Goal: Task Accomplishment & Management: Use online tool/utility

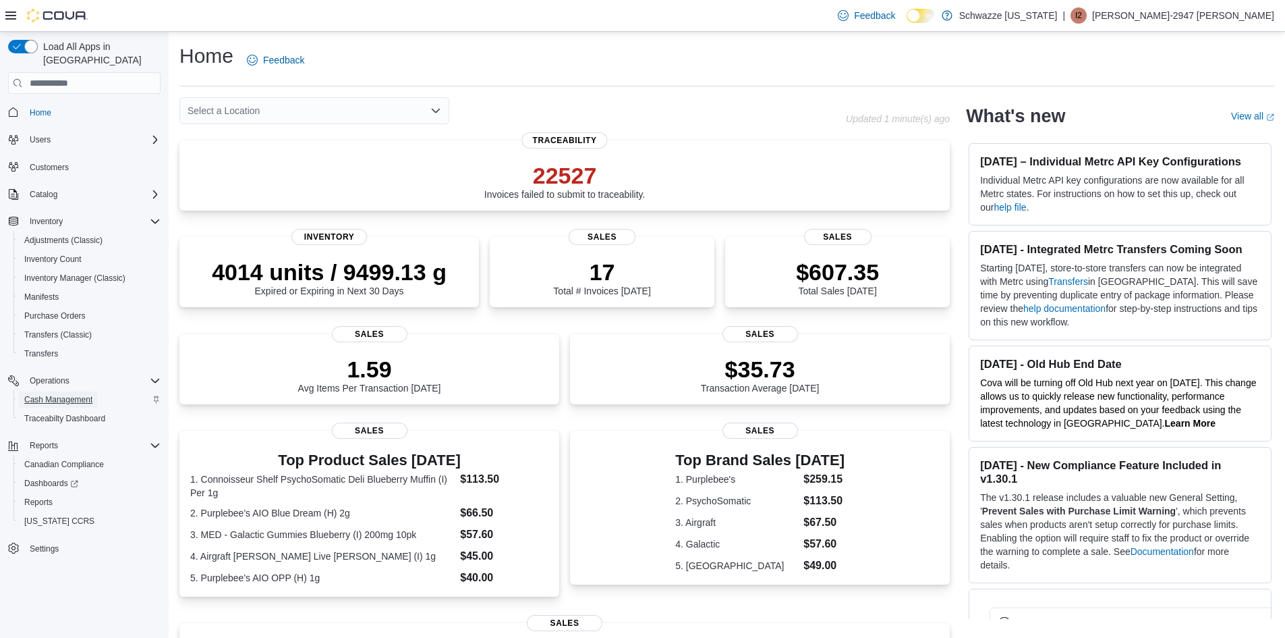
click at [84, 394] on span "Cash Management" at bounding box center [58, 399] width 68 height 11
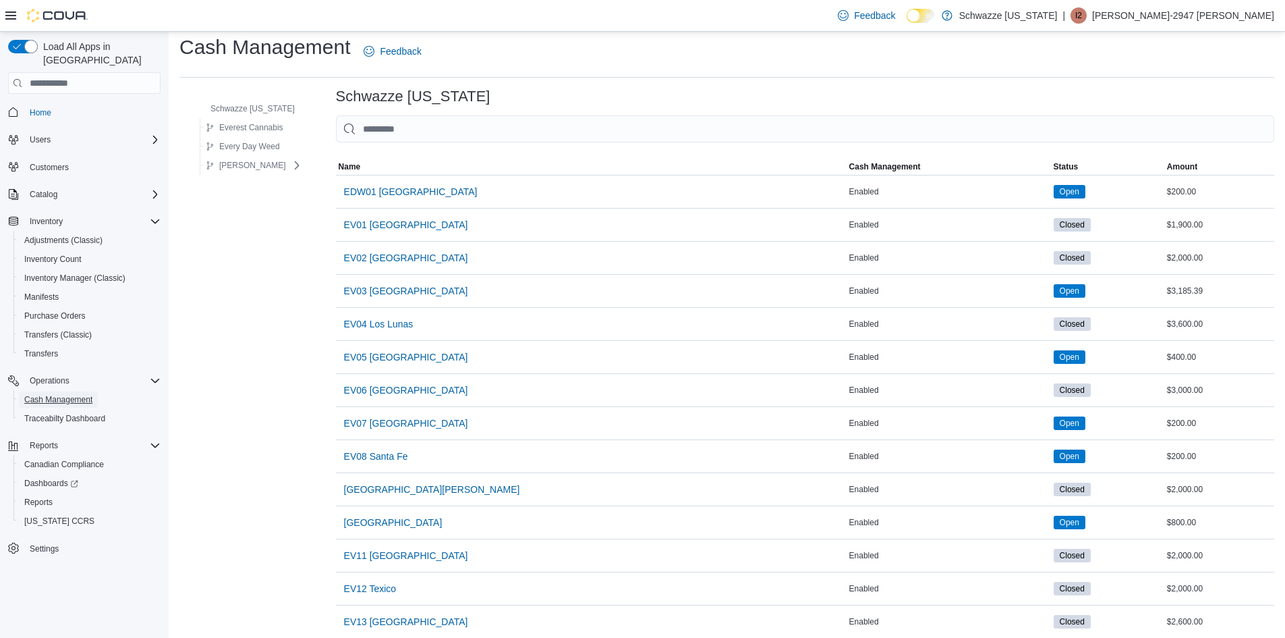
scroll to position [135, 0]
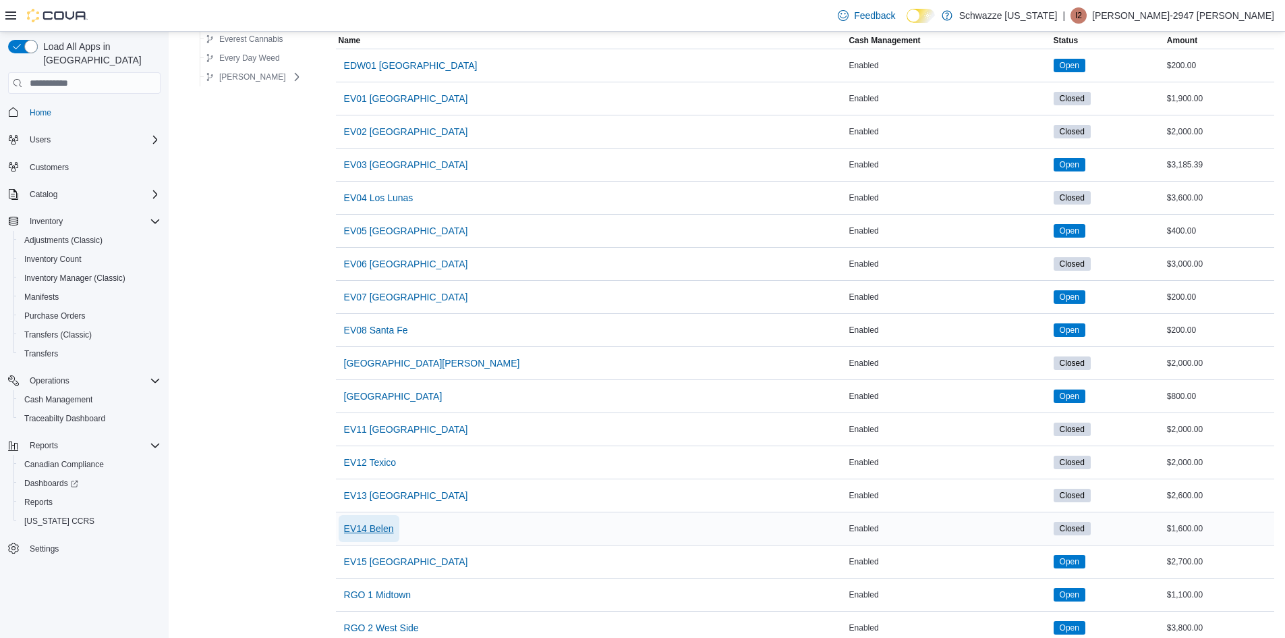
click at [386, 536] on span "EV14 Belen" at bounding box center [369, 528] width 50 height 27
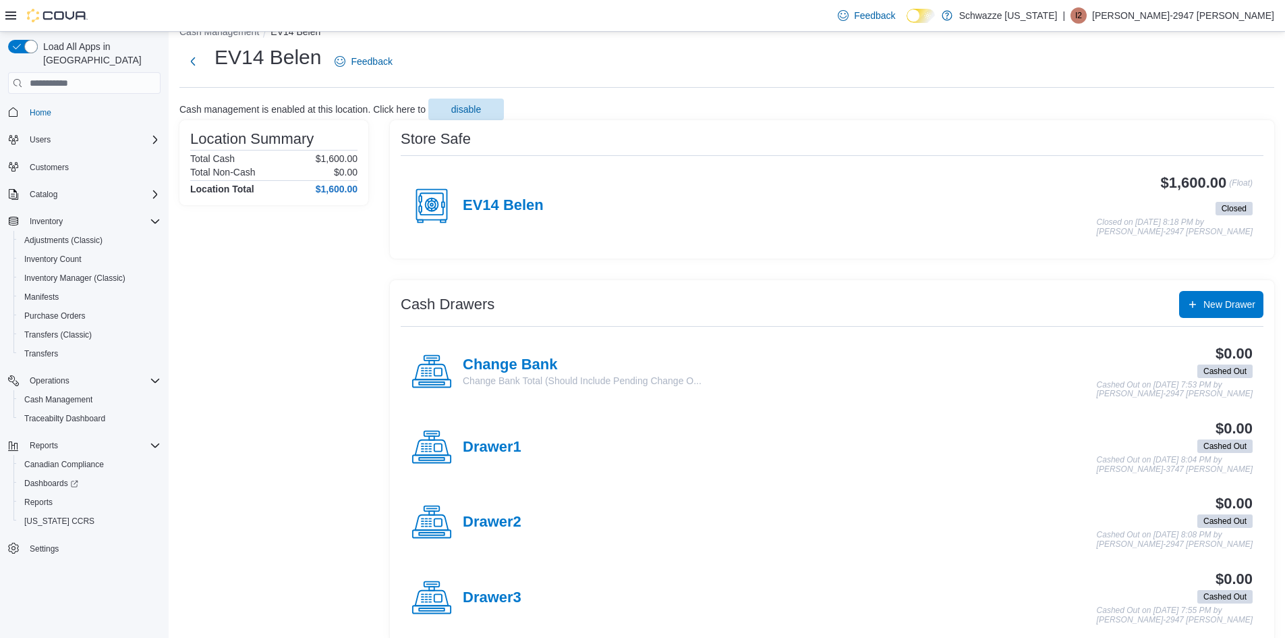
scroll to position [42, 0]
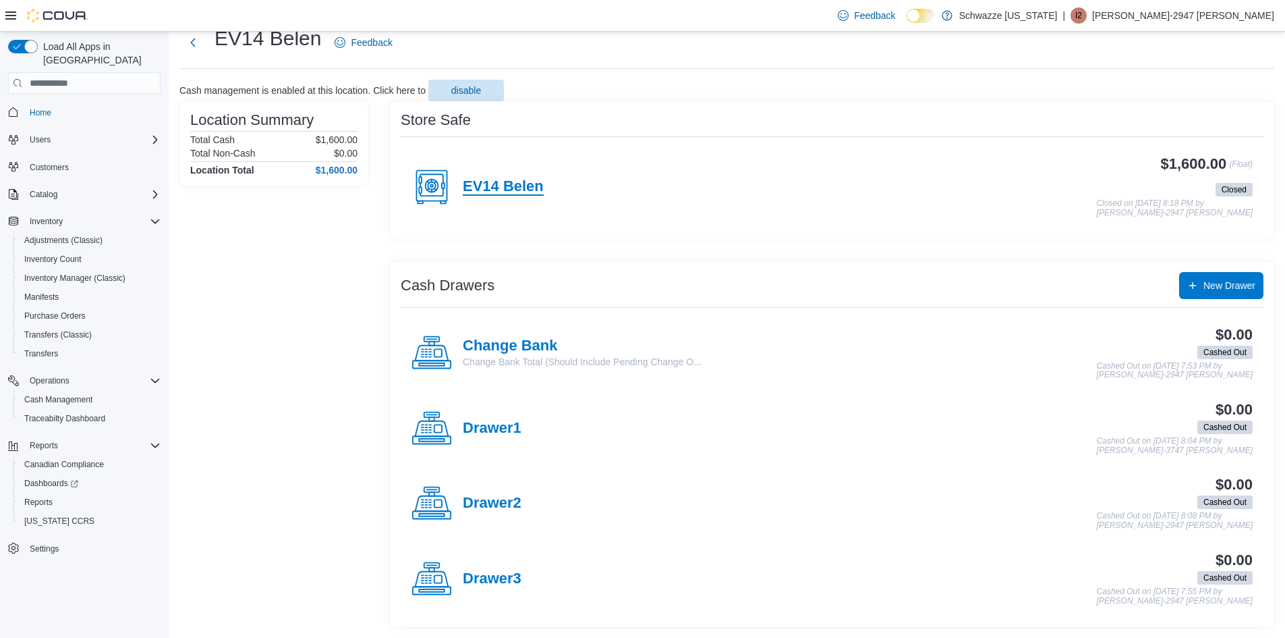
click at [500, 187] on h4 "EV14 Belen" at bounding box center [503, 187] width 81 height 18
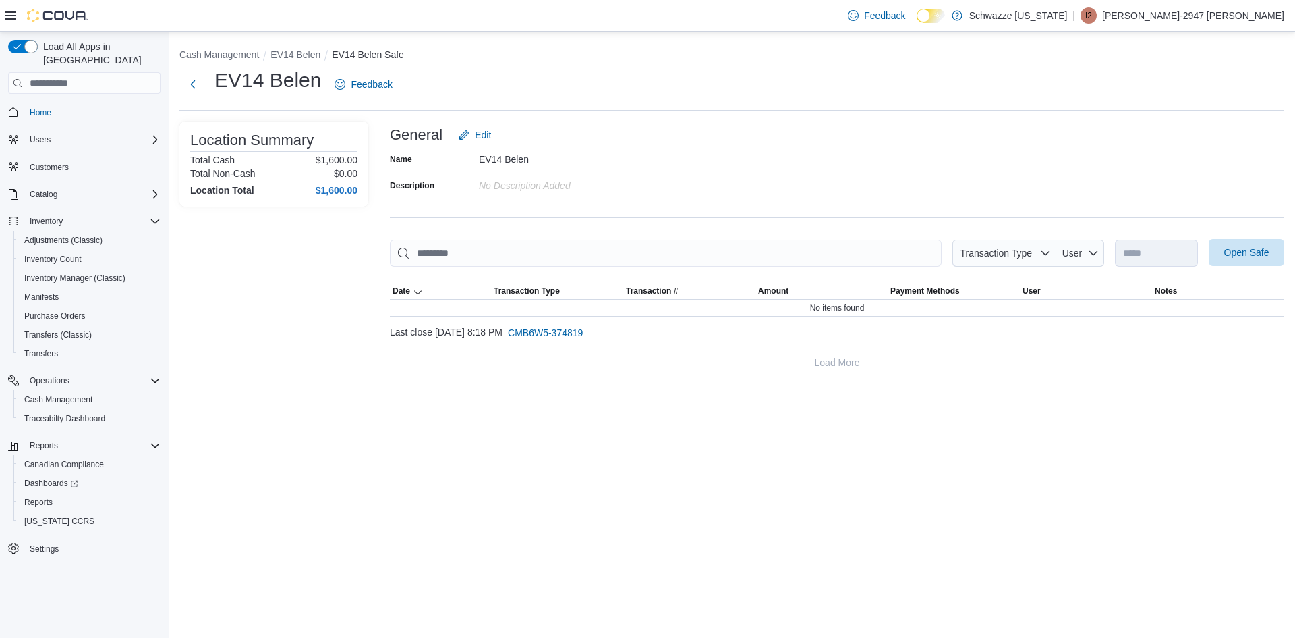
click at [1248, 259] on span "Open Safe" at bounding box center [1247, 252] width 45 height 13
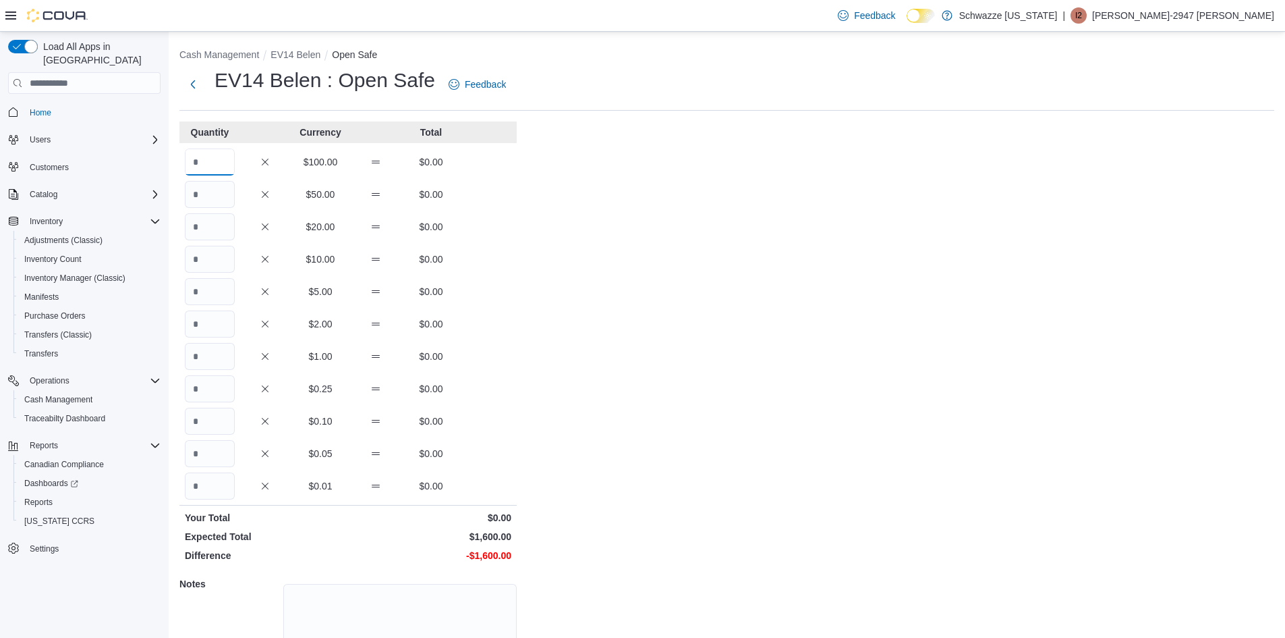
click at [216, 155] on input "Quantity" at bounding box center [210, 161] width 50 height 27
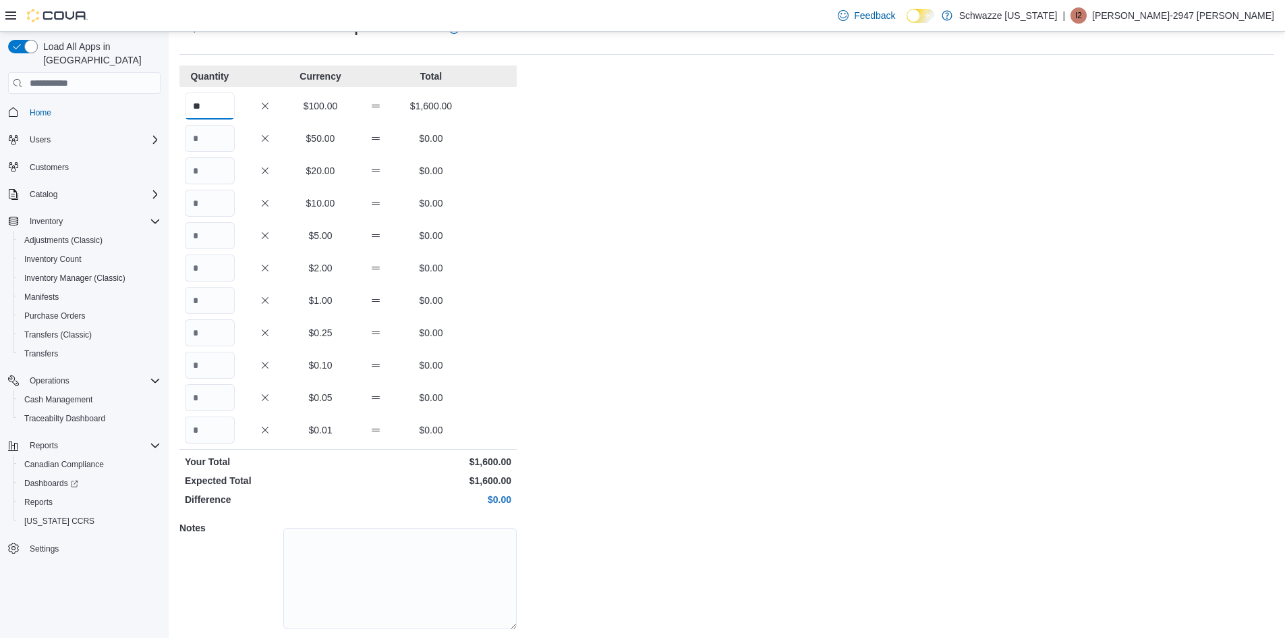
scroll to position [98, 0]
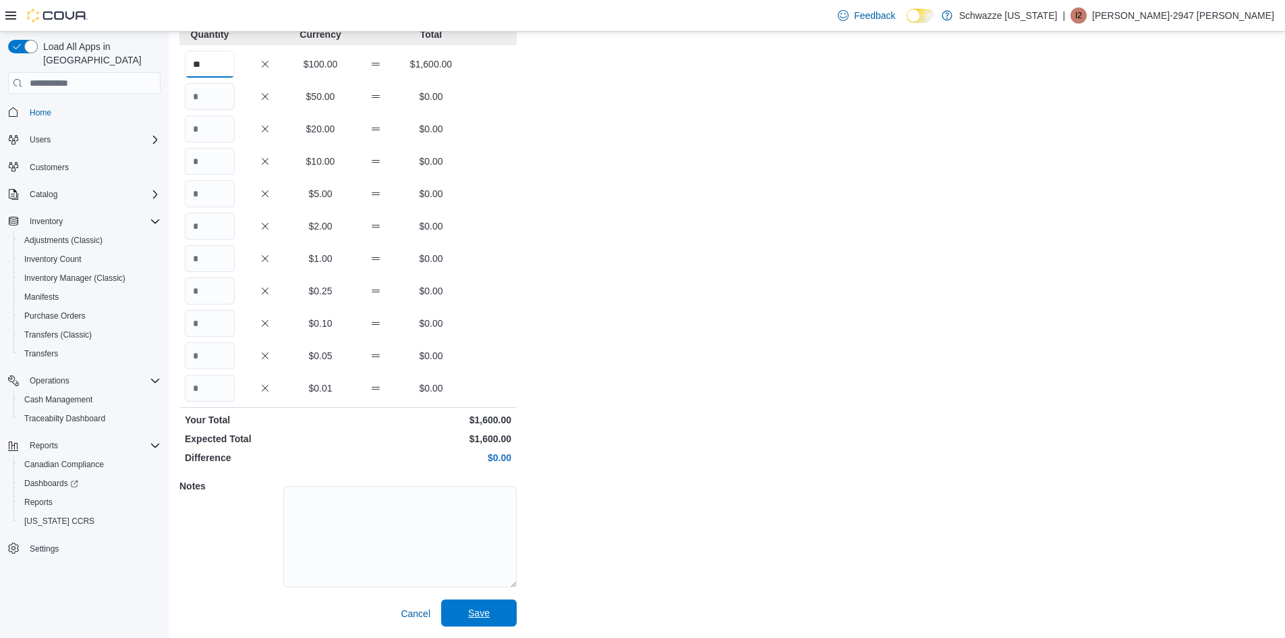
type input "**"
click at [455, 605] on span "Save" at bounding box center [478, 612] width 59 height 27
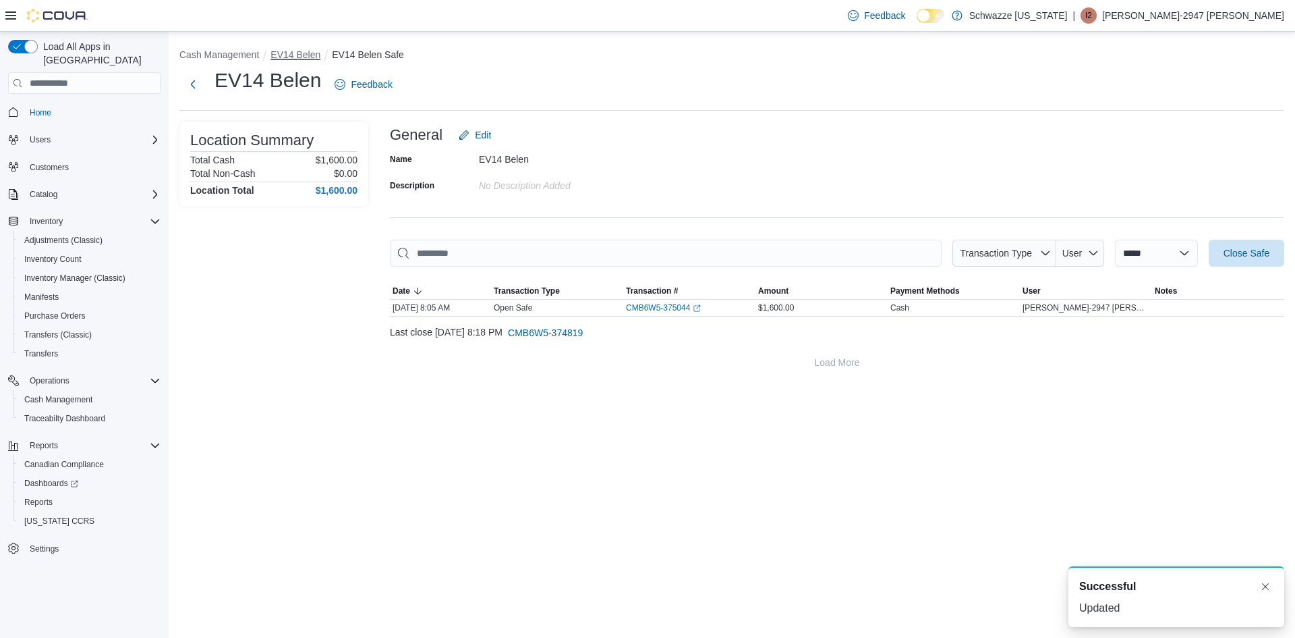
click at [304, 51] on button "EV14 Belen" at bounding box center [296, 54] width 50 height 11
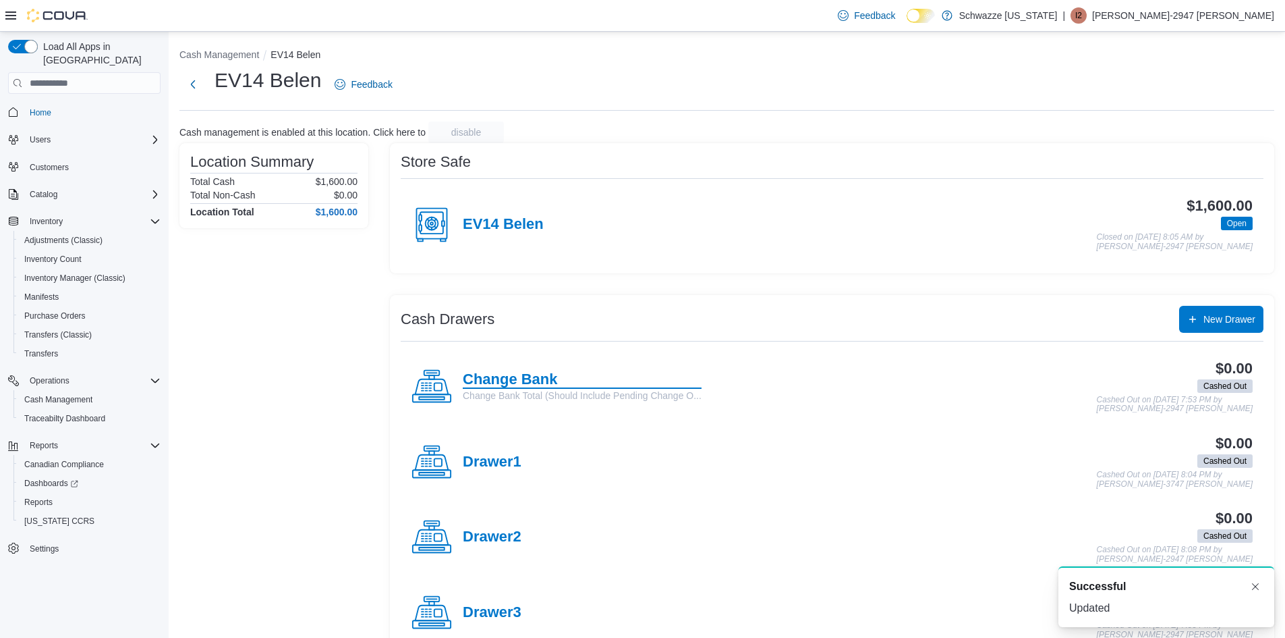
click at [528, 376] on h4 "Change Bank" at bounding box center [582, 380] width 239 height 18
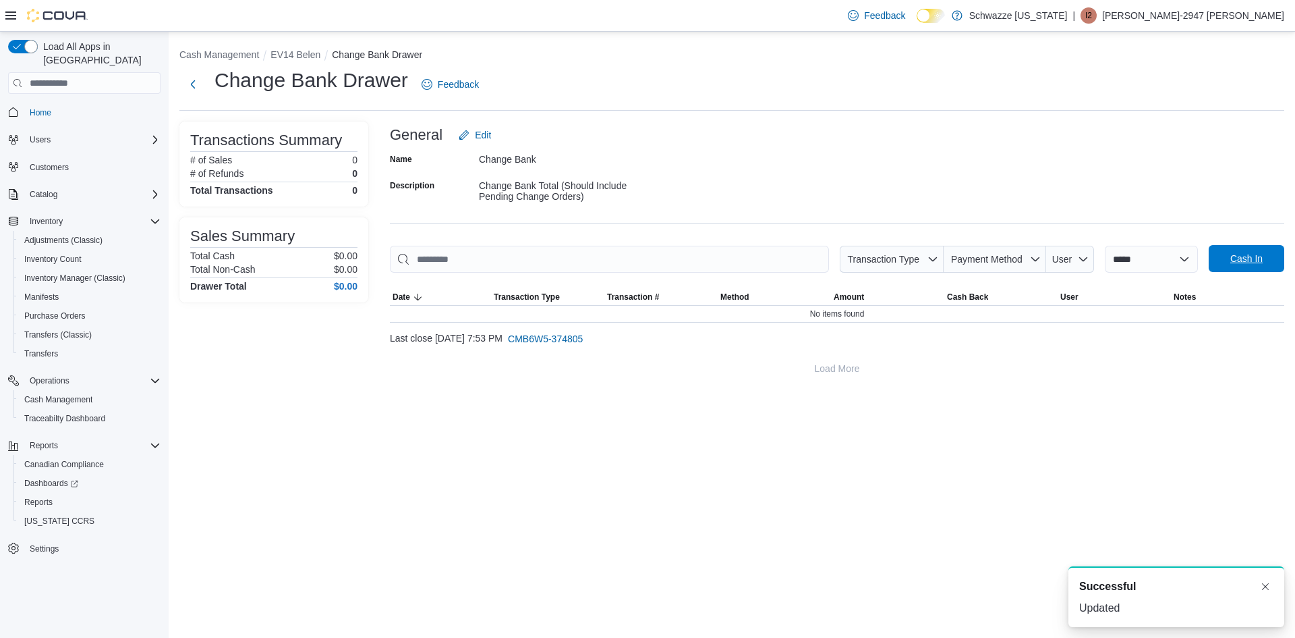
click at [1225, 258] on span "Cash In" at bounding box center [1246, 258] width 59 height 27
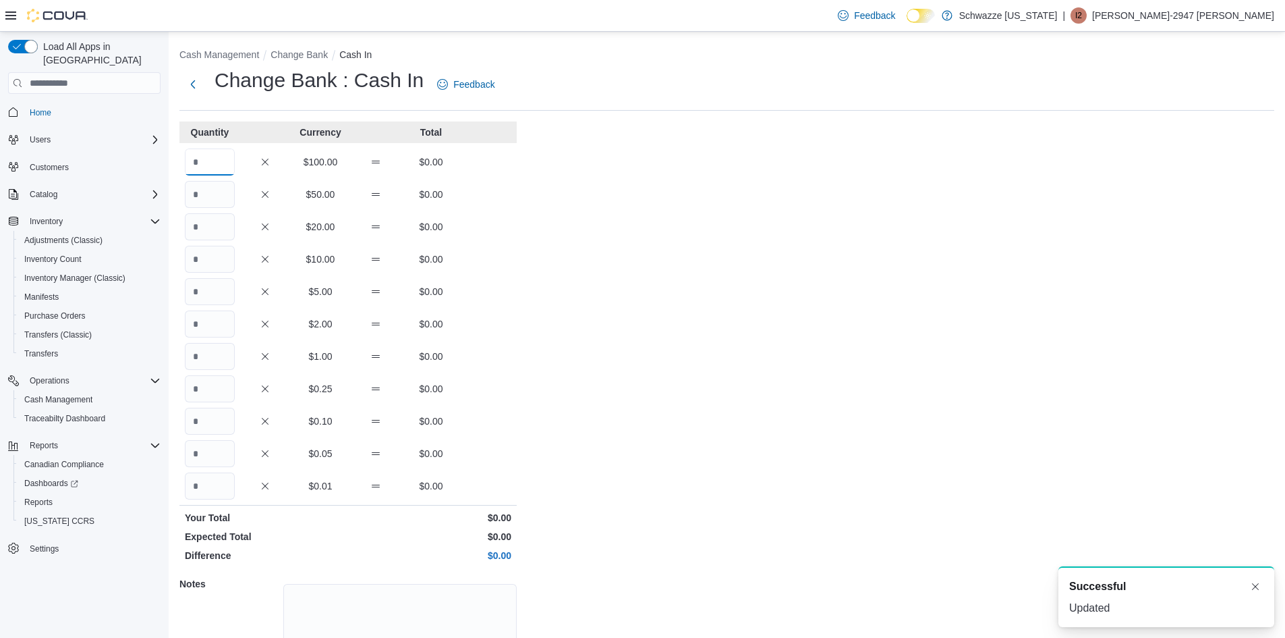
click at [218, 157] on input "Quantity" at bounding box center [210, 161] width 50 height 27
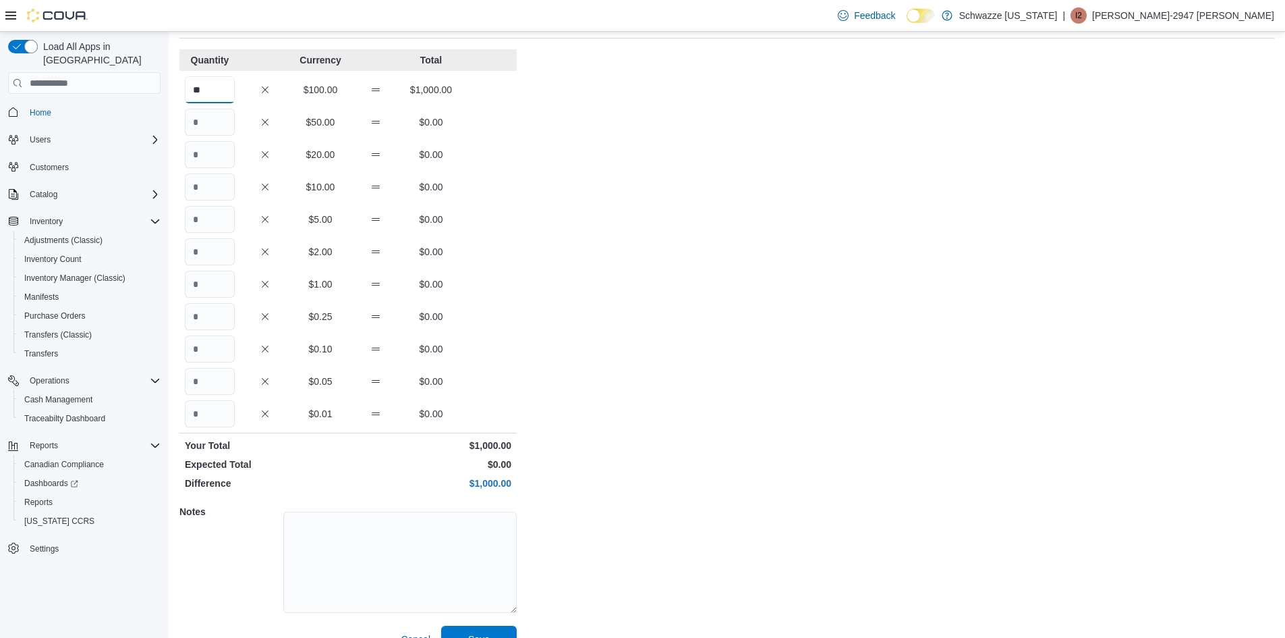
scroll to position [98, 0]
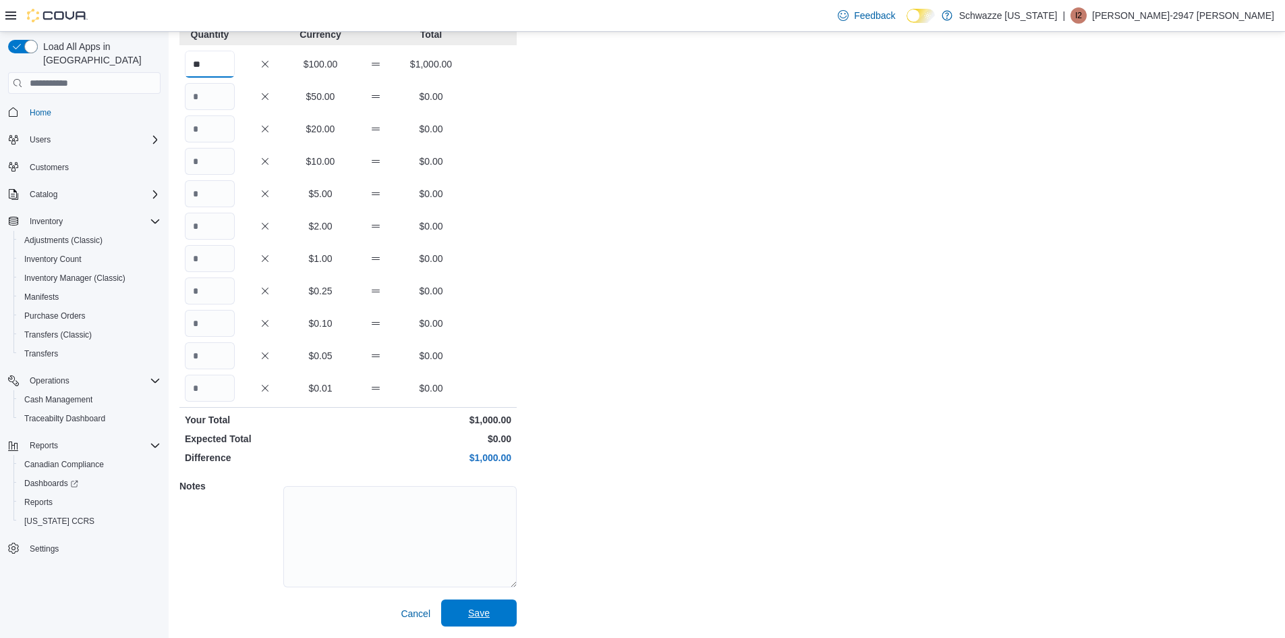
type input "**"
click at [479, 603] on span "Save" at bounding box center [478, 612] width 59 height 27
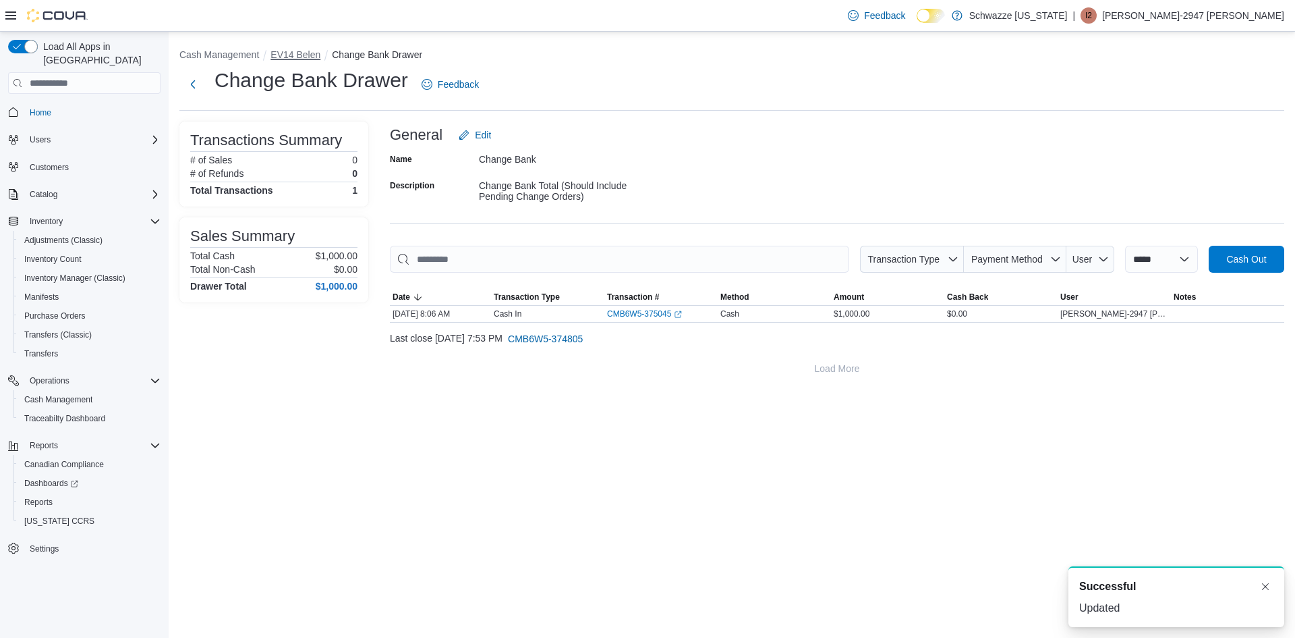
click at [303, 56] on button "EV14 Belen" at bounding box center [296, 54] width 50 height 11
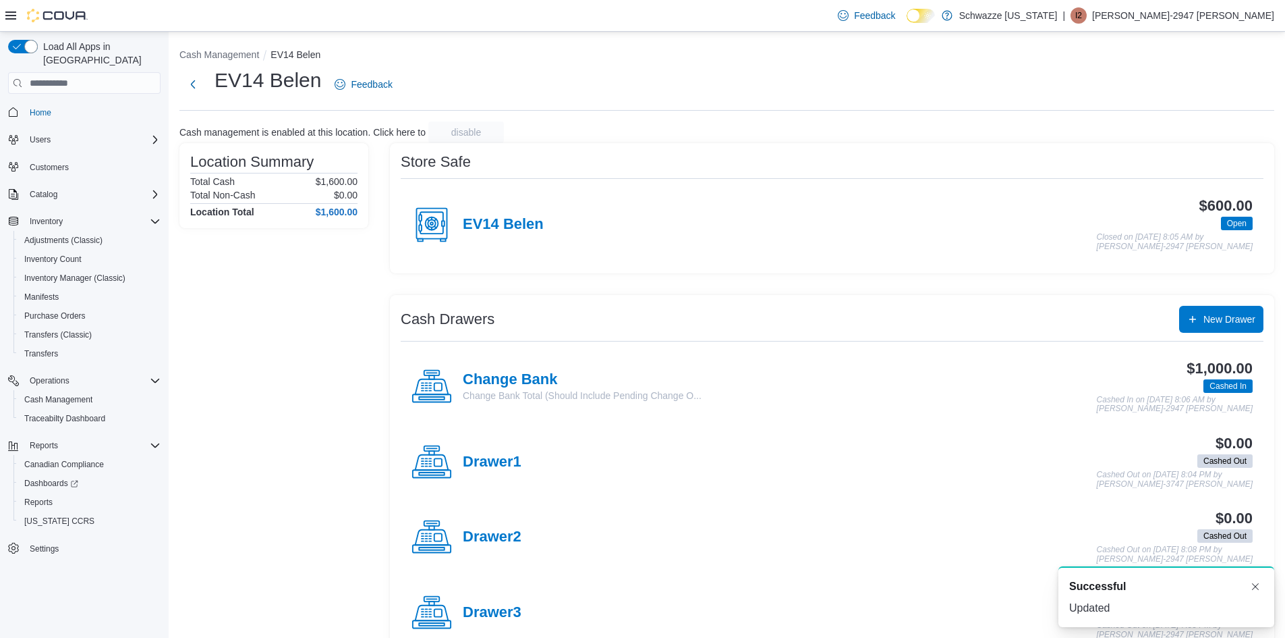
scroll to position [34, 0]
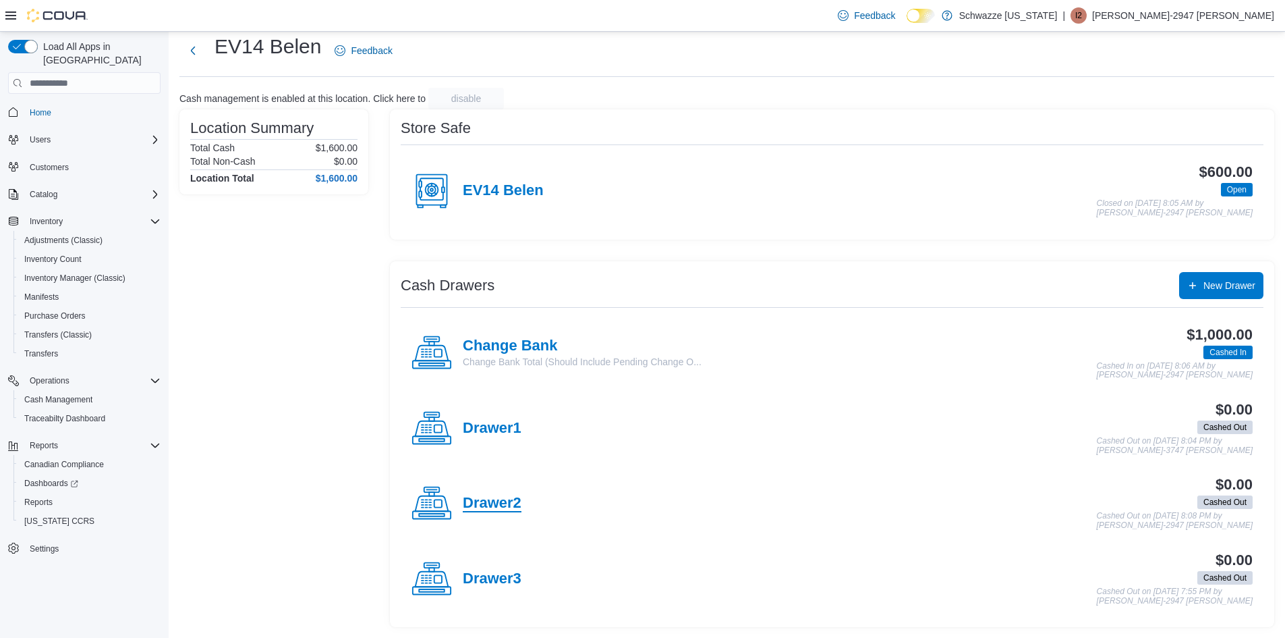
click at [506, 505] on h4 "Drawer2" at bounding box center [492, 504] width 59 height 18
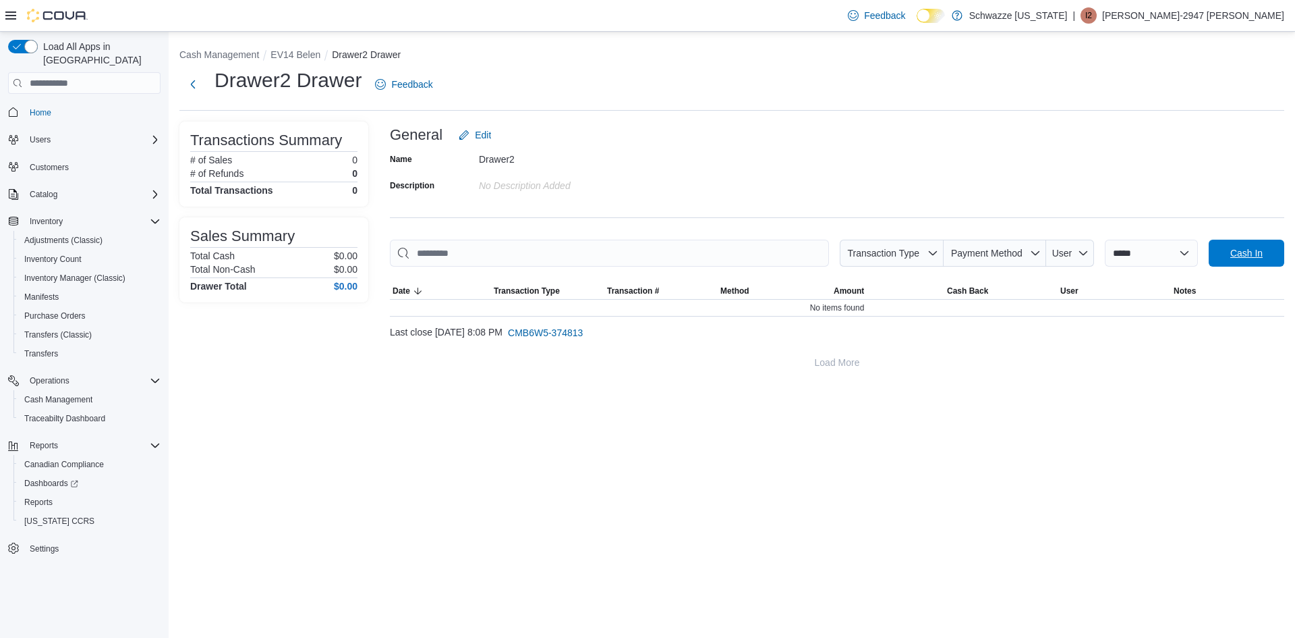
click at [1232, 245] on span "Cash In" at bounding box center [1246, 253] width 59 height 27
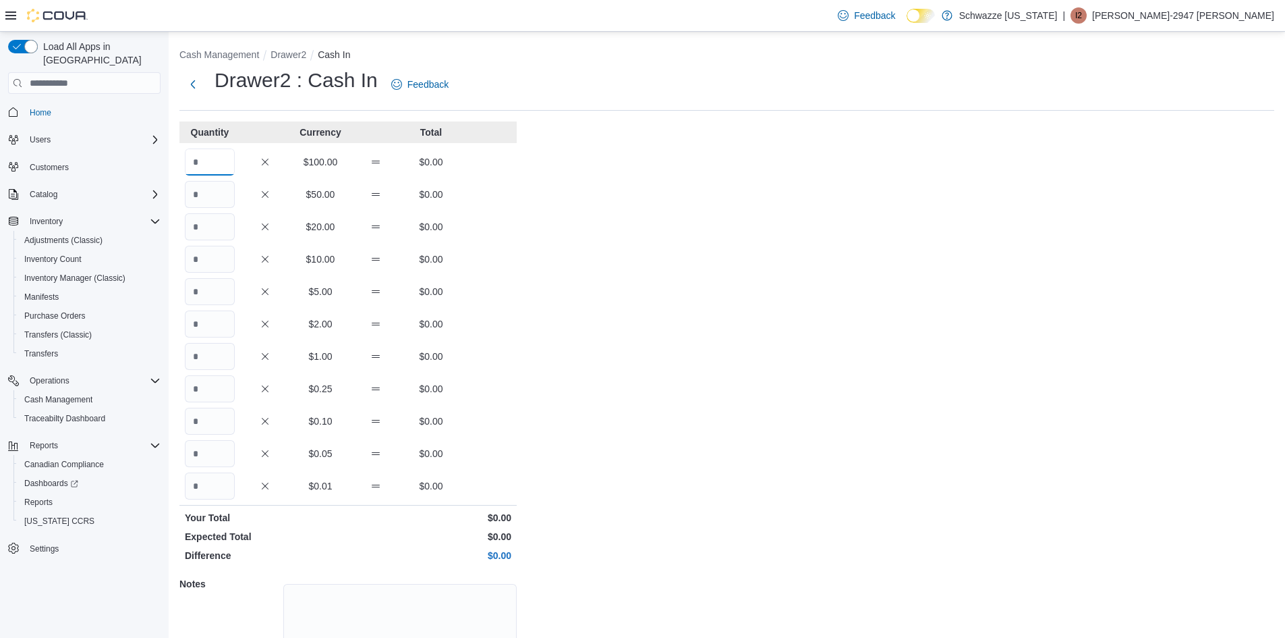
click at [229, 160] on input "Quantity" at bounding box center [210, 161] width 50 height 27
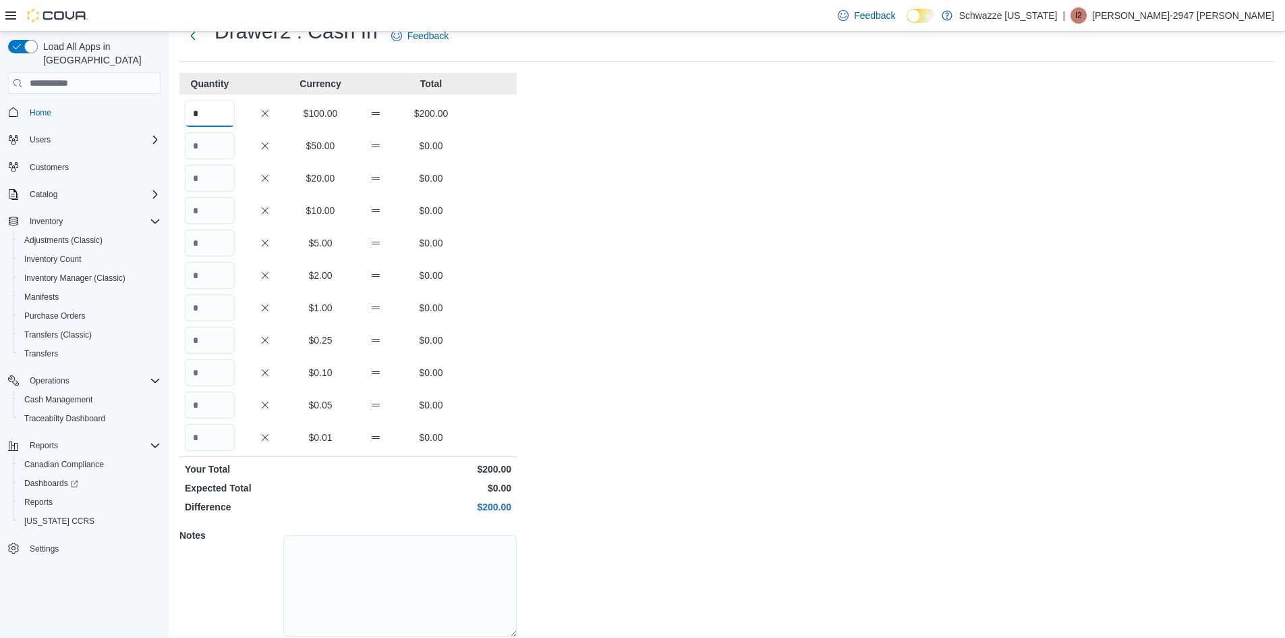
scroll to position [98, 0]
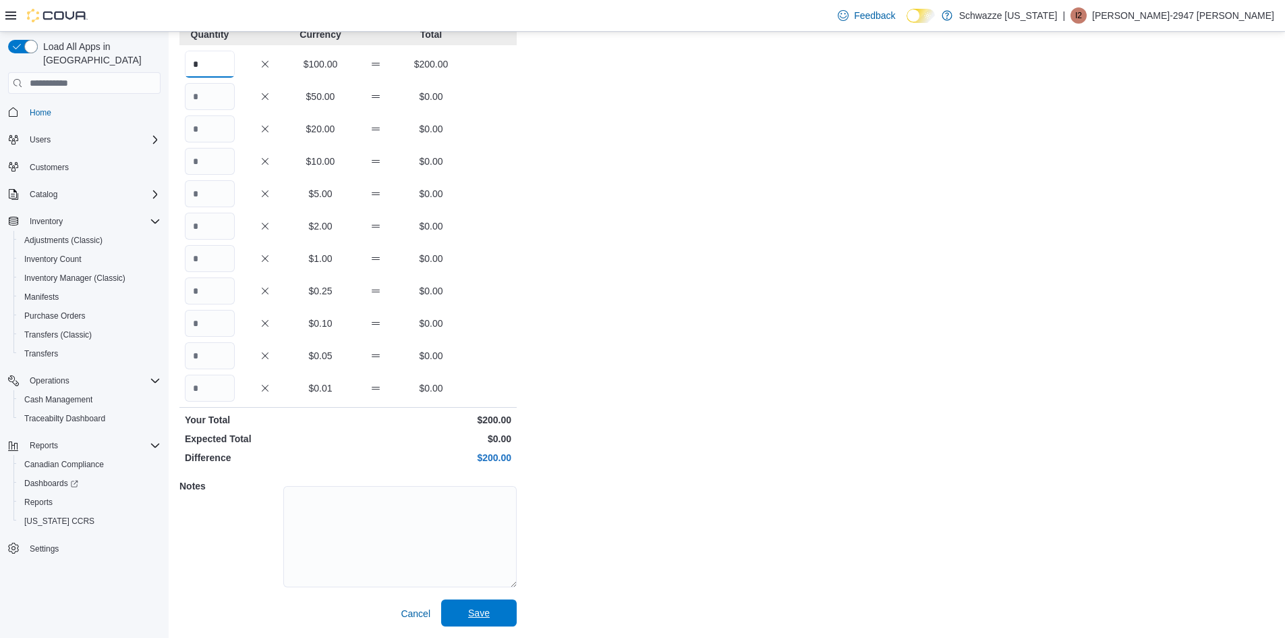
type input "*"
click at [485, 612] on span "Save" at bounding box center [479, 612] width 22 height 13
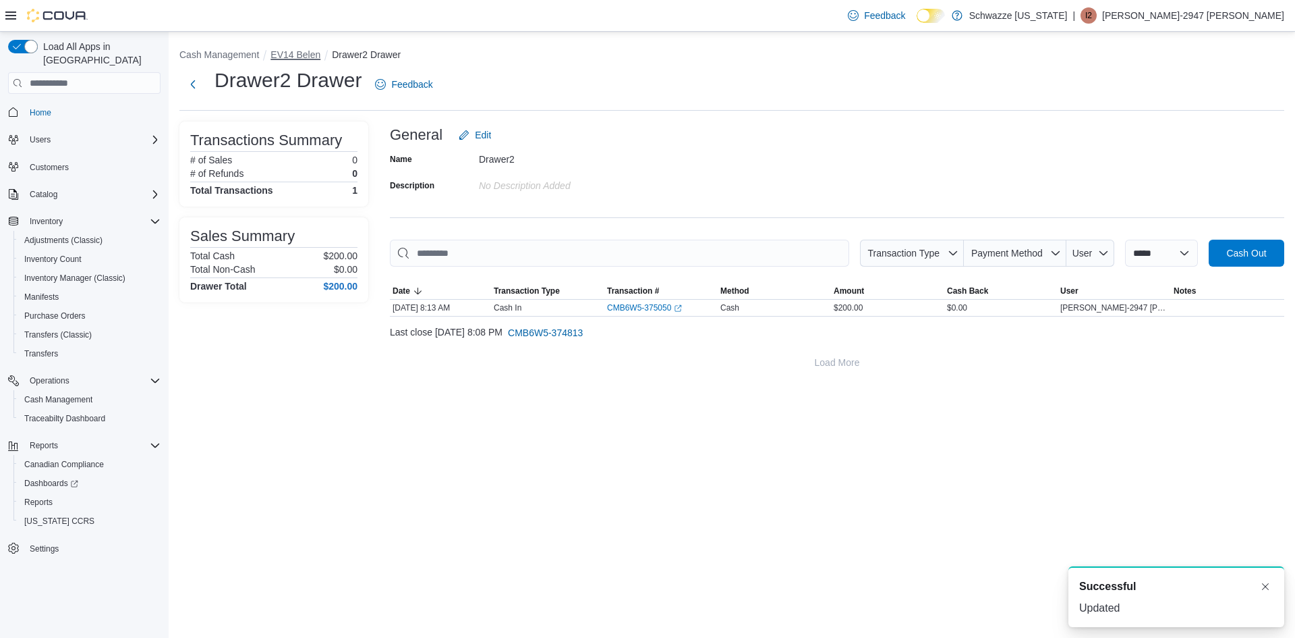
click at [296, 58] on button "EV14 Belen" at bounding box center [296, 54] width 50 height 11
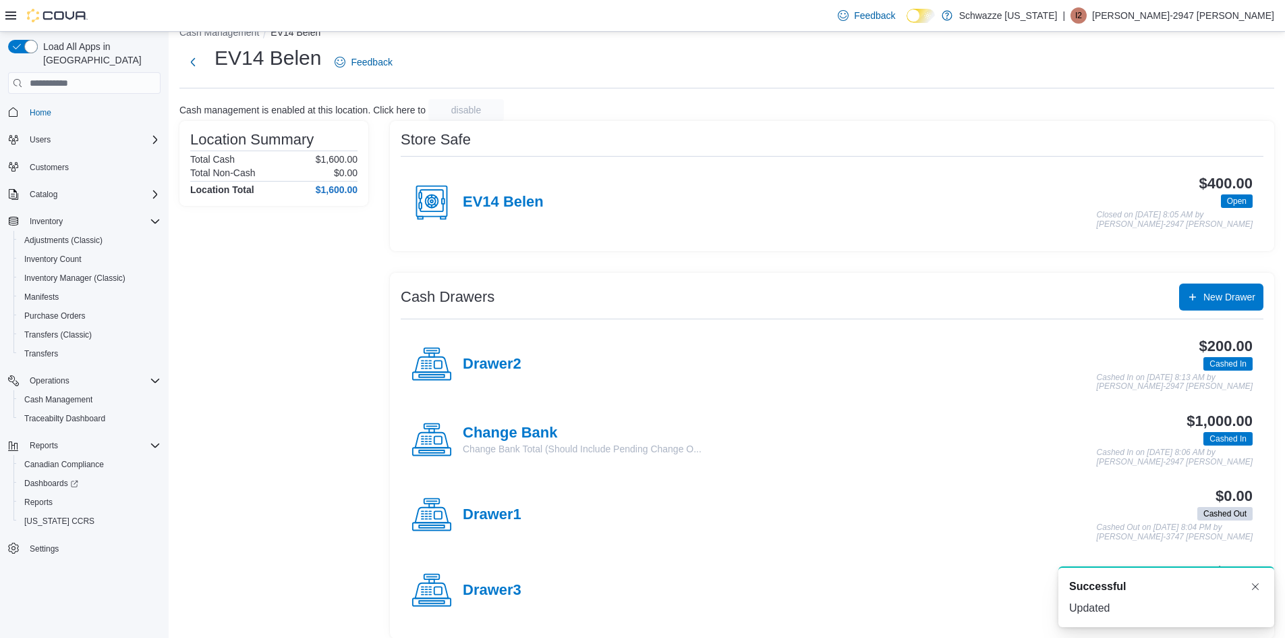
scroll to position [34, 0]
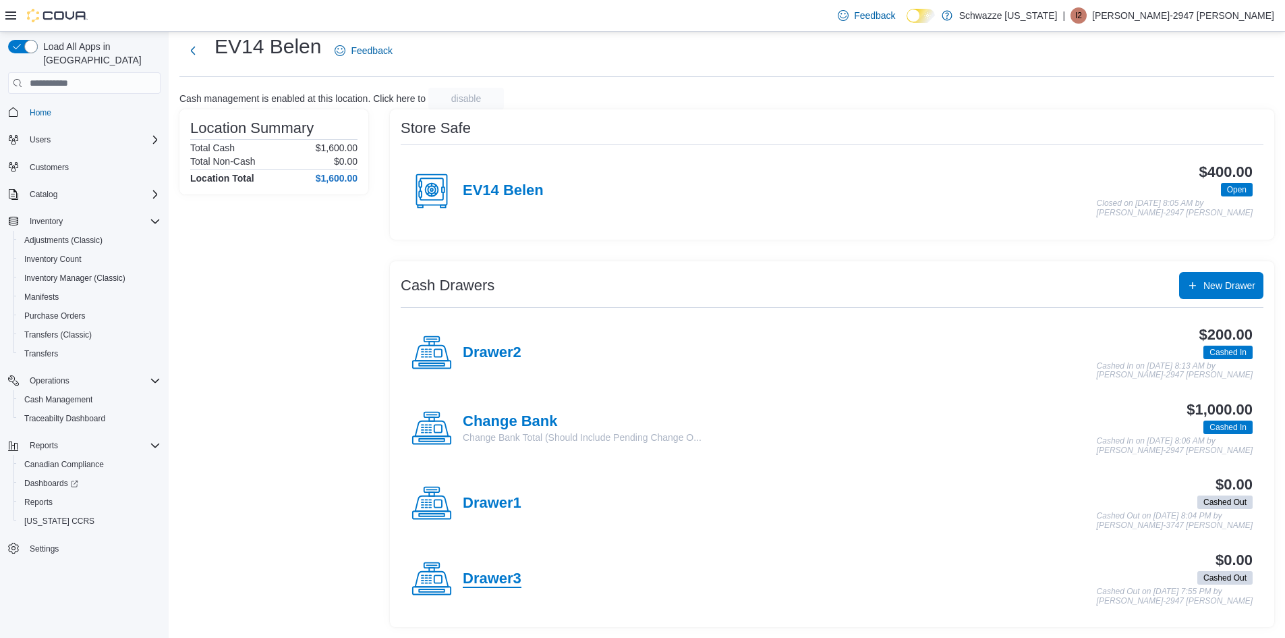
click at [509, 582] on h4 "Drawer3" at bounding box center [492, 579] width 59 height 18
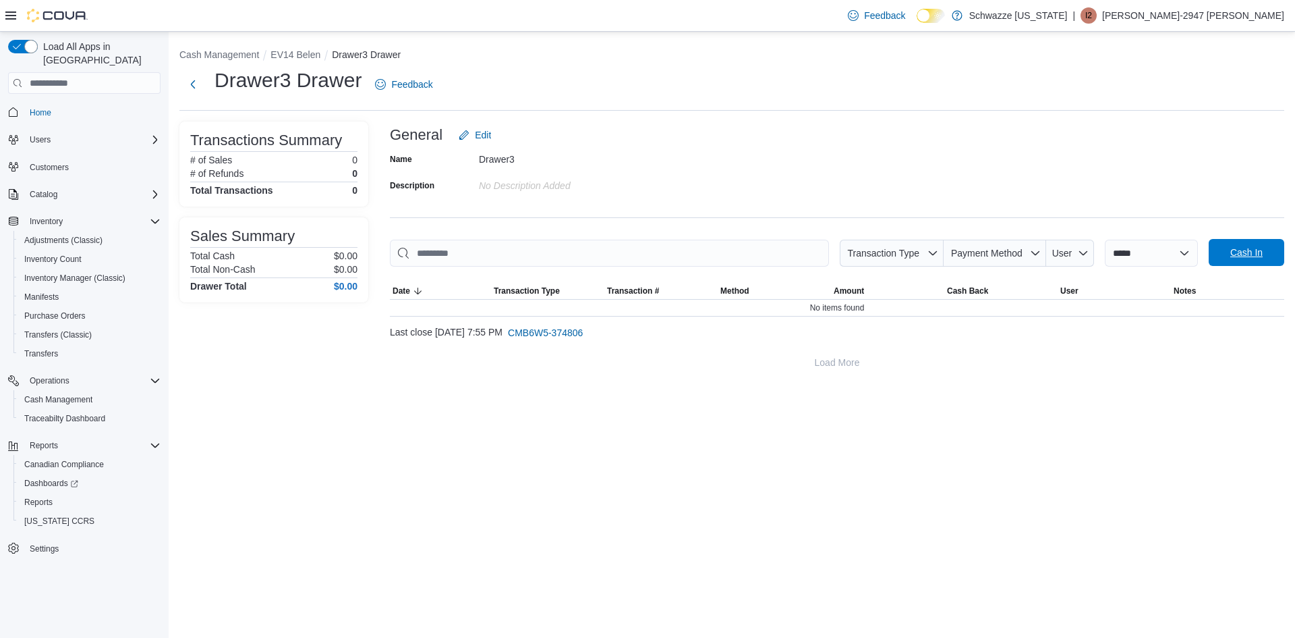
click at [1272, 254] on span "Cash In" at bounding box center [1246, 252] width 59 height 27
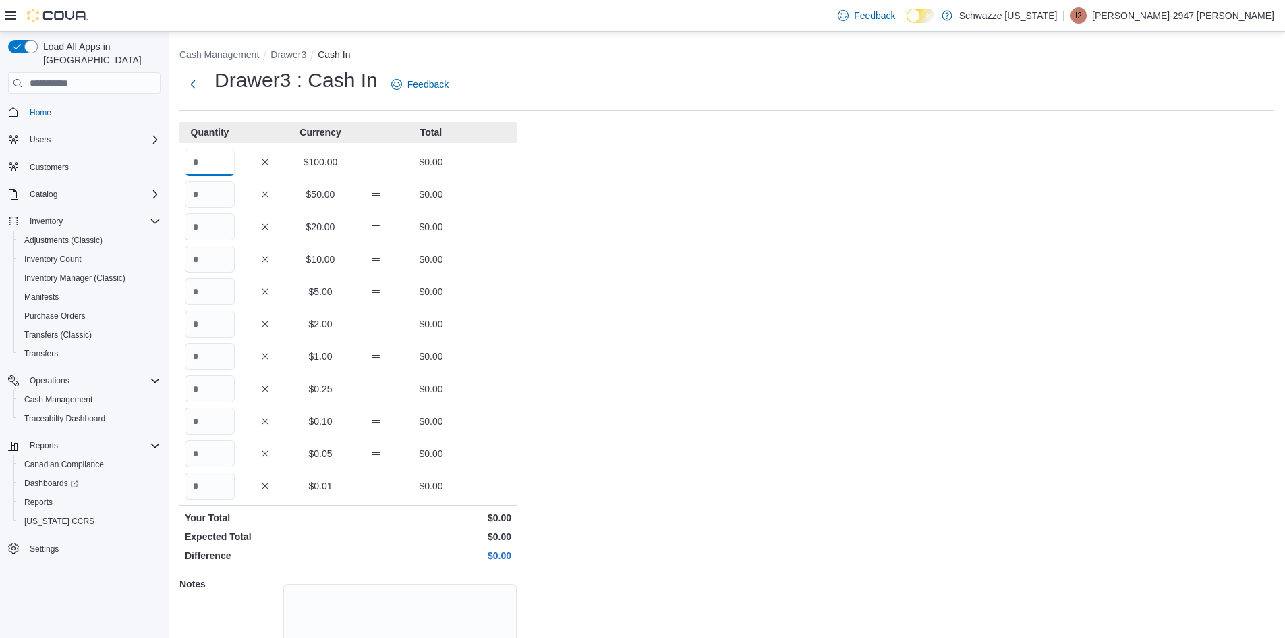
click at [204, 168] on input "Quantity" at bounding box center [210, 161] width 50 height 27
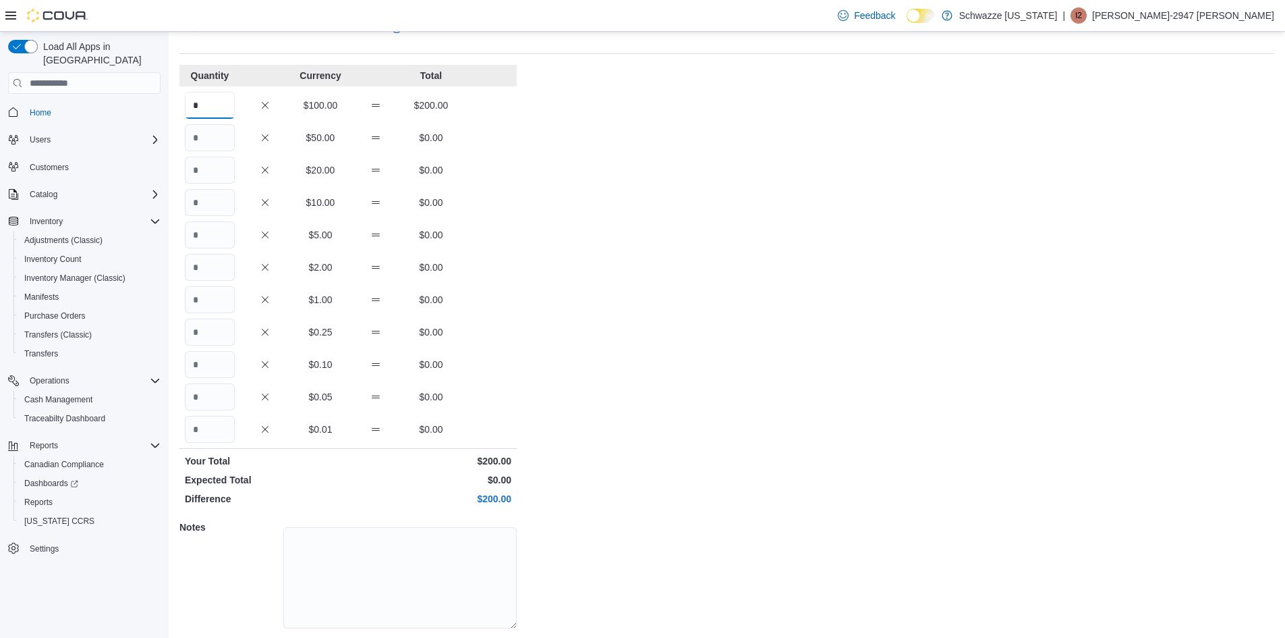
scroll to position [98, 0]
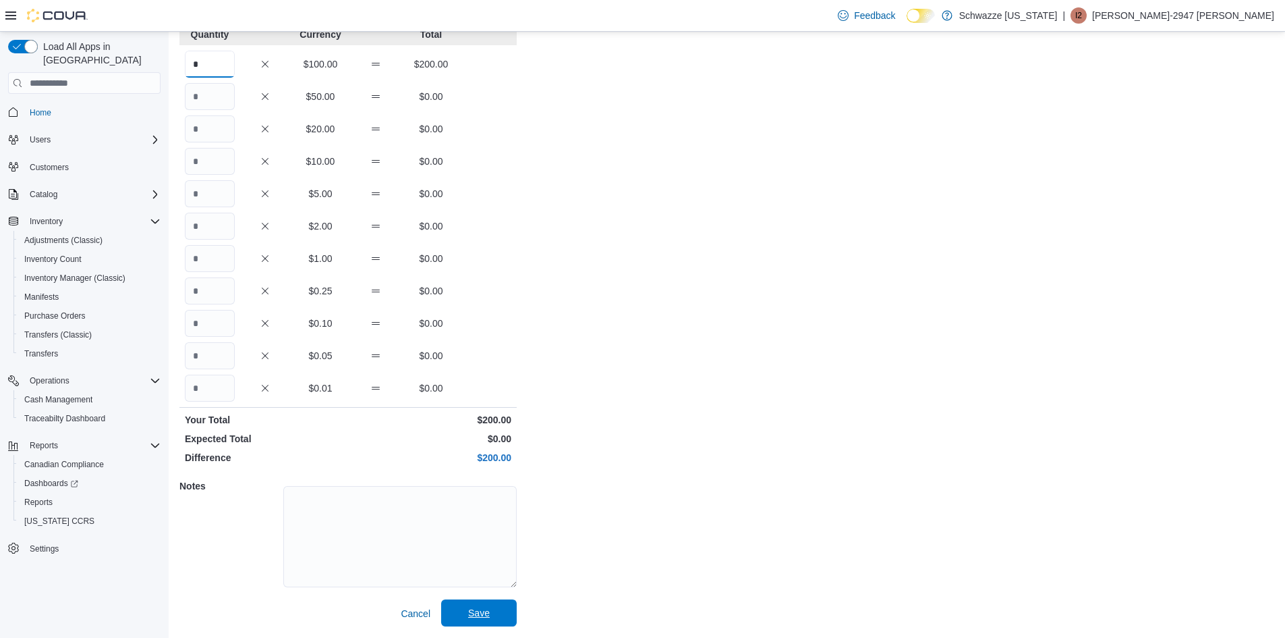
type input "*"
click at [488, 621] on span "Save" at bounding box center [478, 612] width 59 height 27
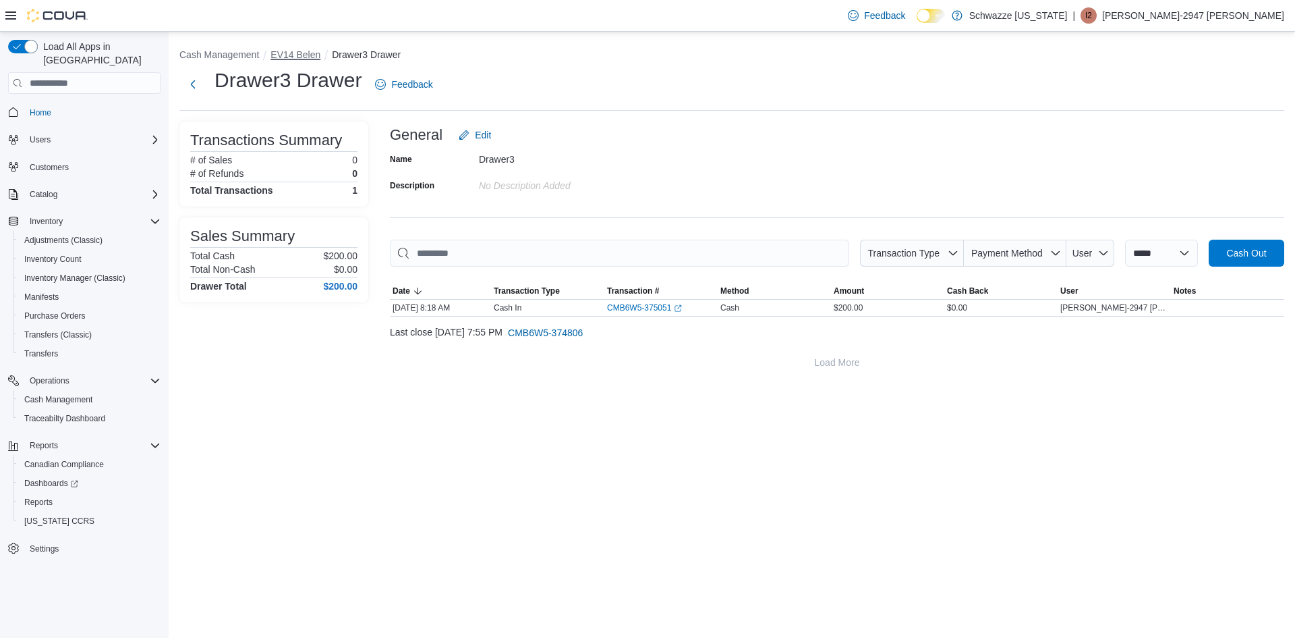
click at [285, 49] on button "EV14 Belen" at bounding box center [296, 54] width 50 height 11
